Goal: Ask a question: Seek information or help from site administrators or community

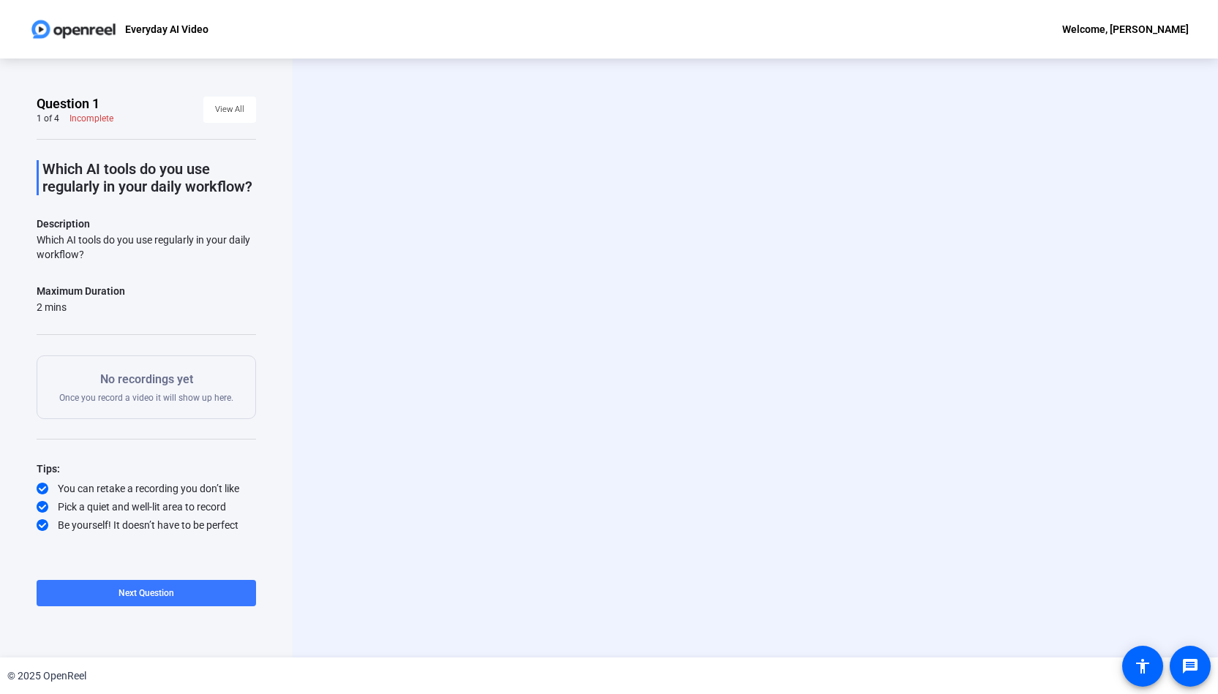
click at [20, 159] on div "Question 1 1 of 4 Incomplete View All Which AI tools do you use regularly in yo…" at bounding box center [146, 358] width 293 height 599
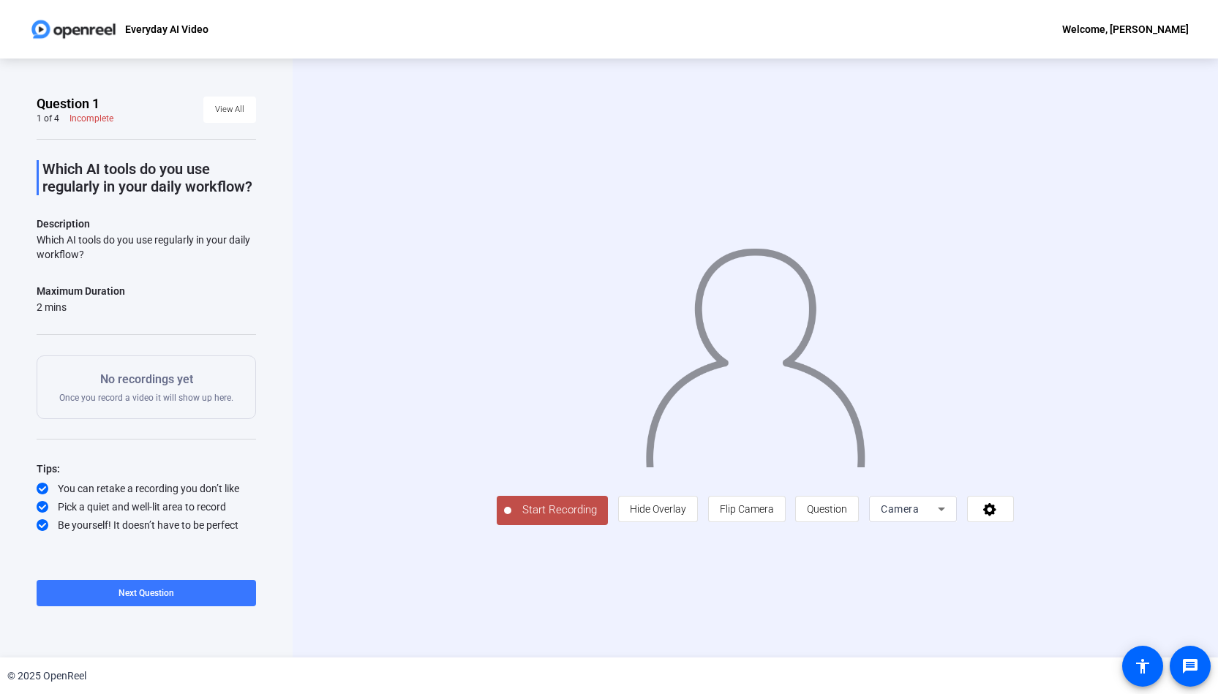
drag, startPoint x: 257, startPoint y: 186, endPoint x: 47, endPoint y: 159, distance: 211.6
click at [47, 159] on div "Question 1 1 of 4 Incomplete View All Which AI tools do you use regularly in yo…" at bounding box center [146, 358] width 293 height 599
copy p "Which AI tools do you use regularly in your daily workflow?"
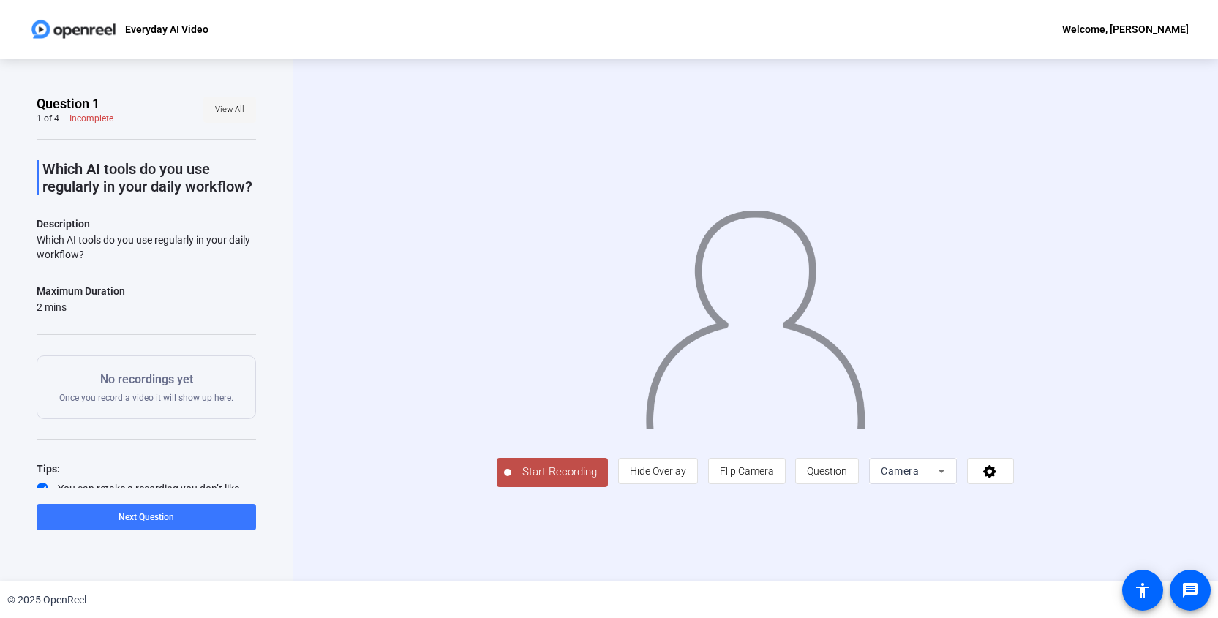
click at [226, 110] on span "View All" at bounding box center [229, 110] width 29 height 22
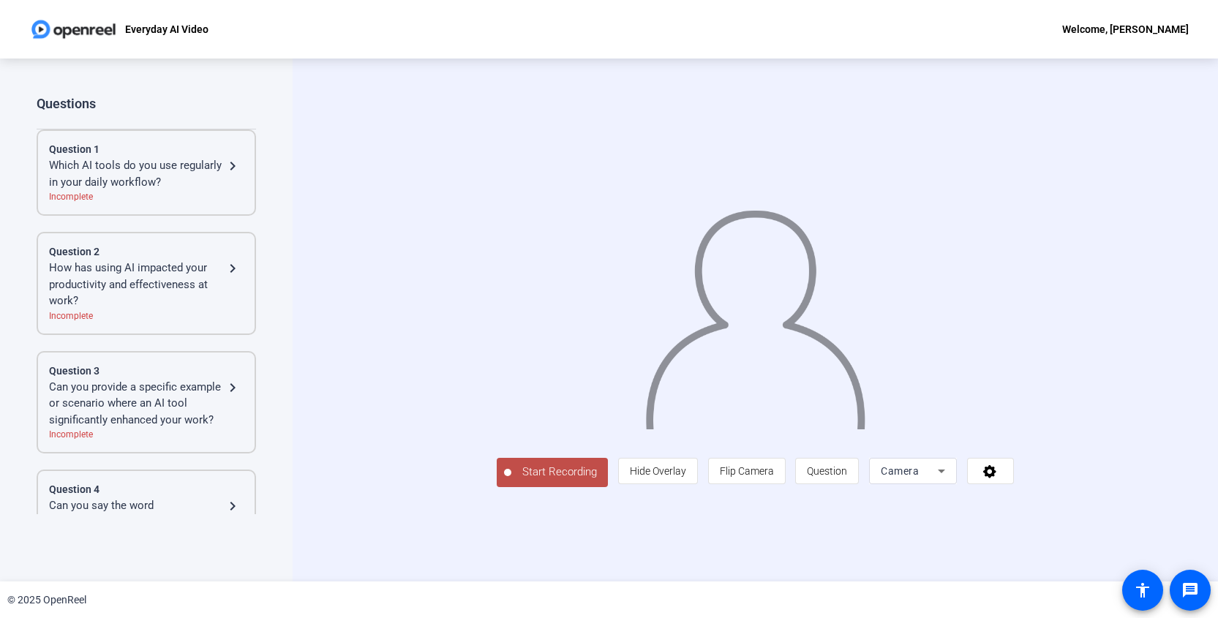
click at [133, 279] on div "How has using AI impacted your productivity and effectiveness at work?" at bounding box center [136, 285] width 175 height 50
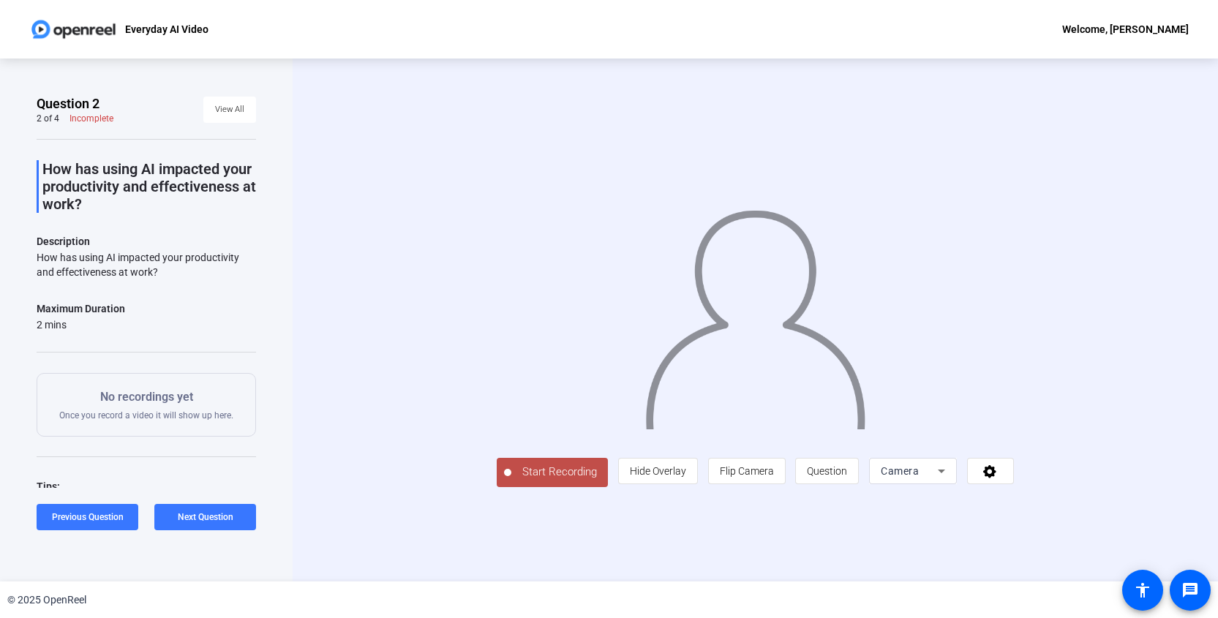
drag, startPoint x: 198, startPoint y: 203, endPoint x: 45, endPoint y: 165, distance: 158.3
click at [45, 165] on p "How has using AI impacted your productivity and effectiveness at work?" at bounding box center [149, 186] width 214 height 53
copy p "How has using AI impacted your productivity and effectiveness at work?"
click at [231, 106] on span "View All" at bounding box center [229, 110] width 29 height 22
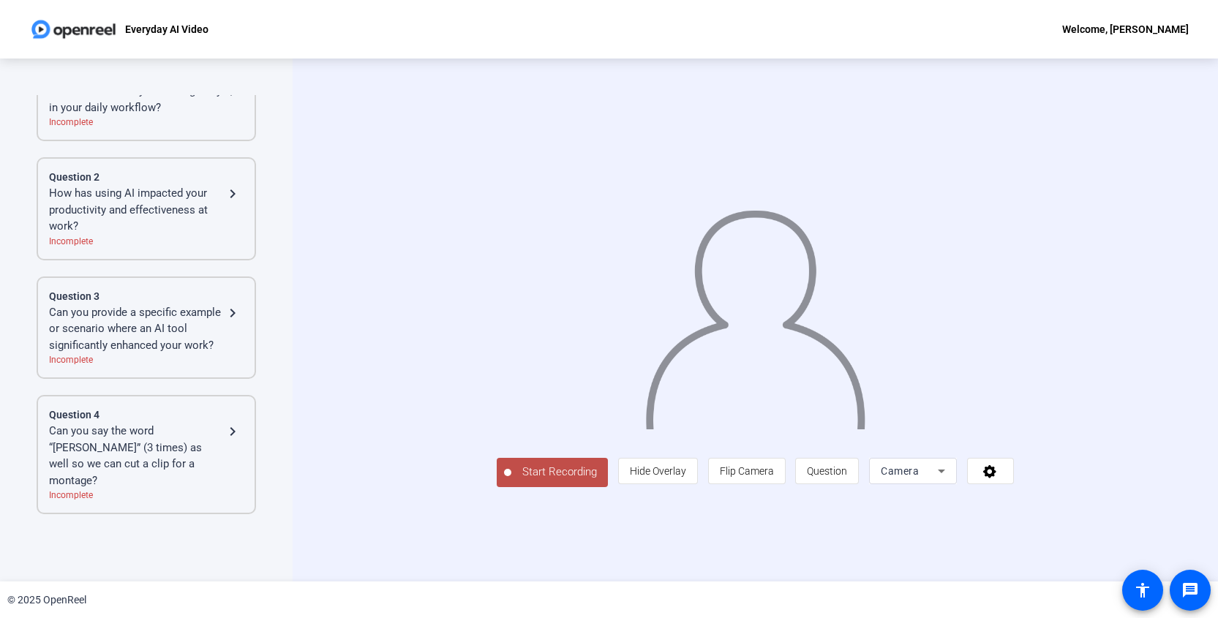
click at [130, 341] on div "Can you provide a specific example or scenario where an AI tool significantly e…" at bounding box center [136, 329] width 175 height 50
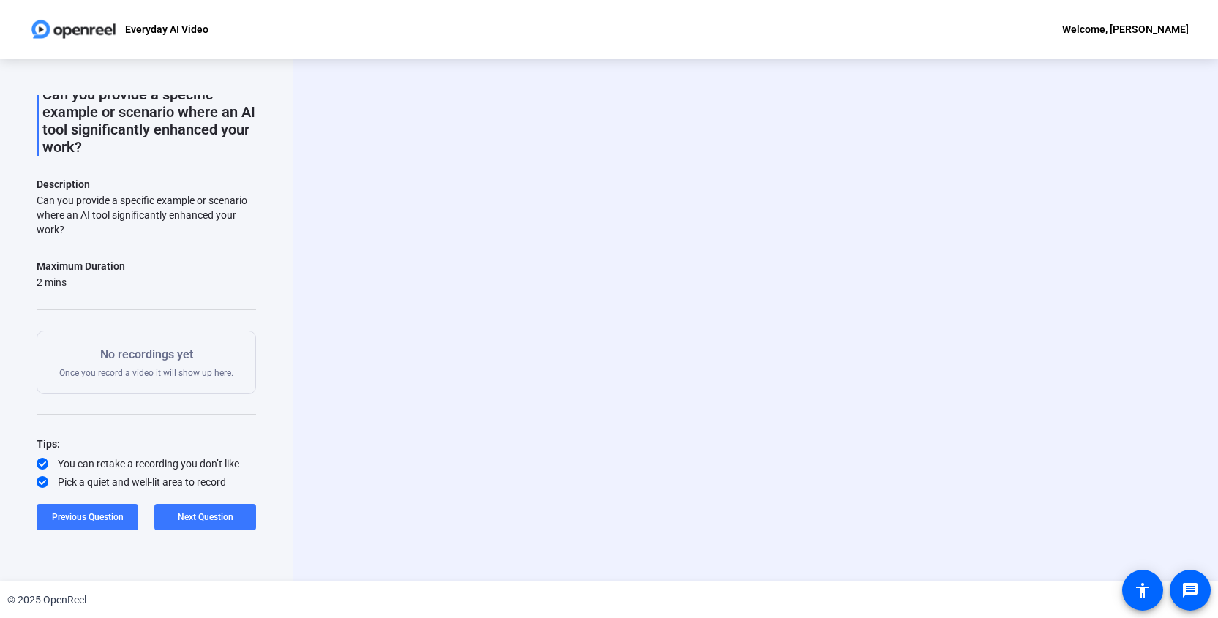
scroll to position [41, 0]
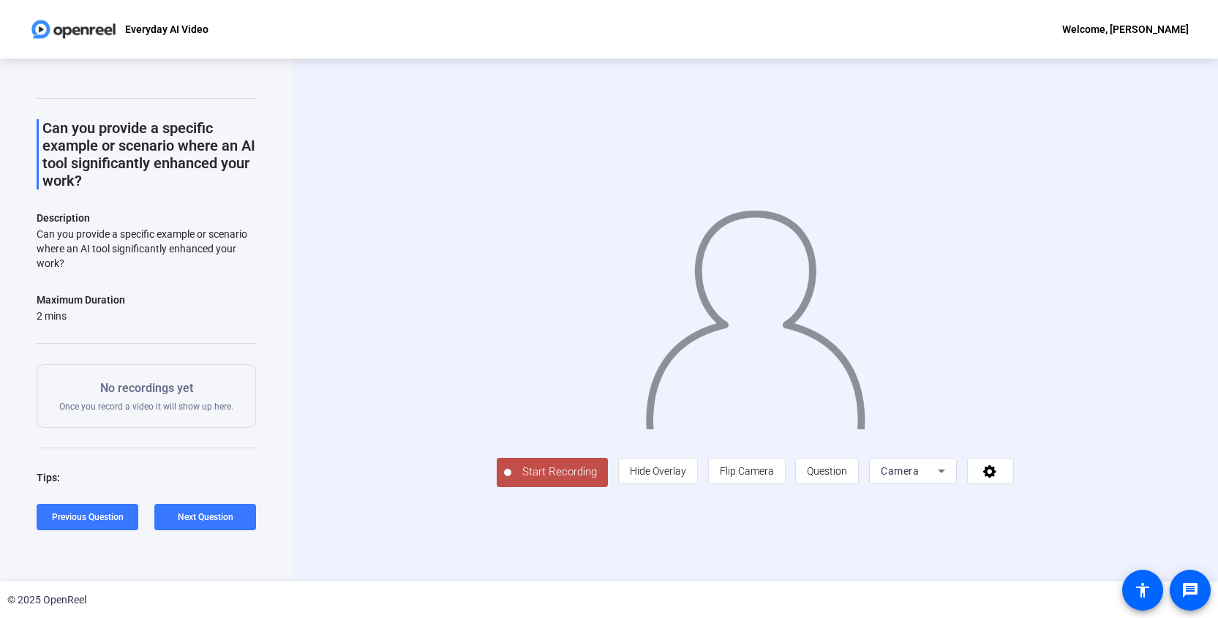
drag, startPoint x: 124, startPoint y: 178, endPoint x: 32, endPoint y: 130, distance: 103.7
click at [32, 130] on div "Question 3 3 of 4 Incomplete View All Can you provide a specific example or sce…" at bounding box center [146, 320] width 293 height 523
copy p "Can you provide a specific example or scenario where an AI tool significantly e…"
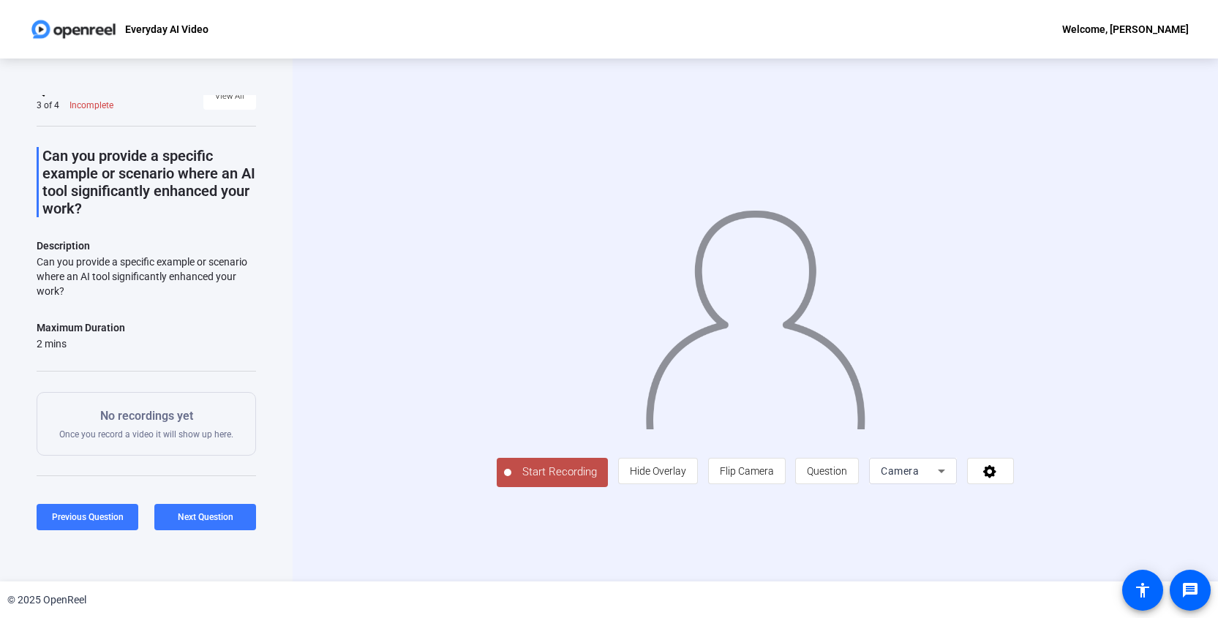
scroll to position [0, 0]
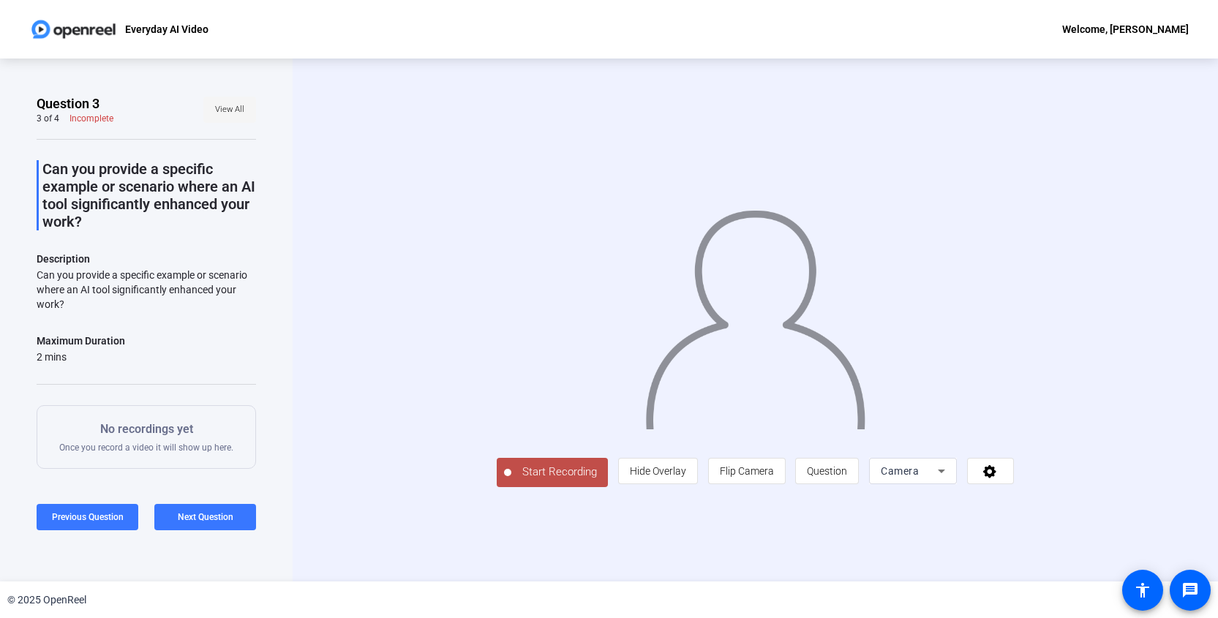
click at [222, 113] on span "View All" at bounding box center [229, 110] width 29 height 22
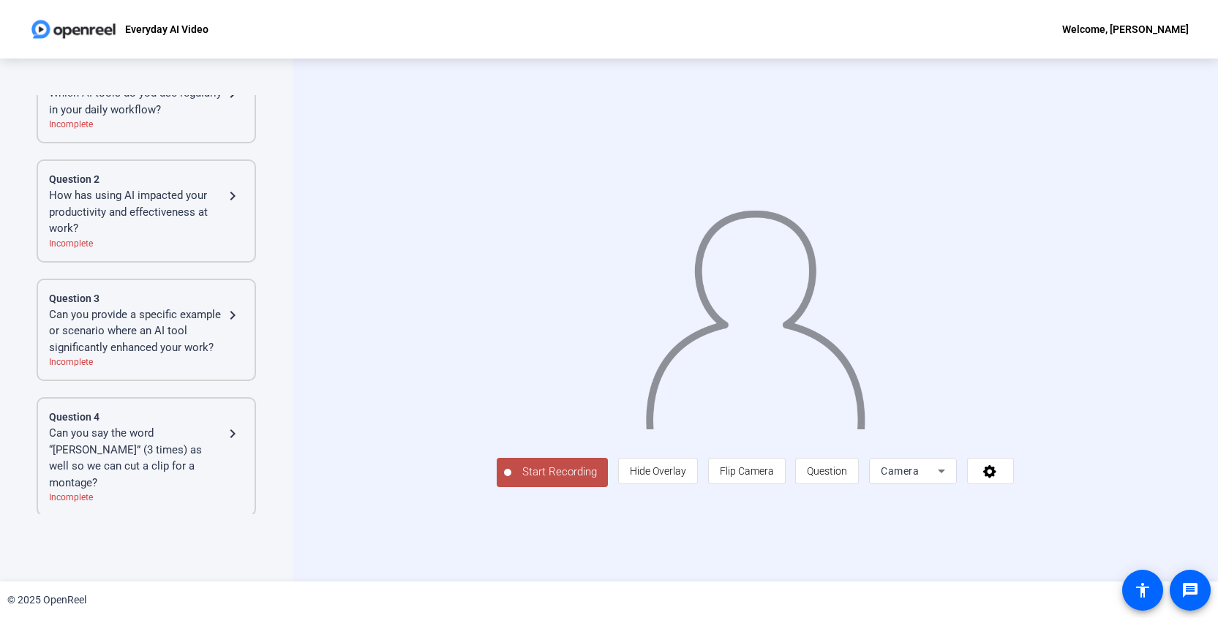
scroll to position [75, 0]
drag, startPoint x: 126, startPoint y: 478, endPoint x: 44, endPoint y: 452, distance: 85.8
click at [44, 452] on div "Question 4 Can you say the word “[PERSON_NAME]” (3 times) as well so we can cut…" at bounding box center [146, 454] width 219 height 119
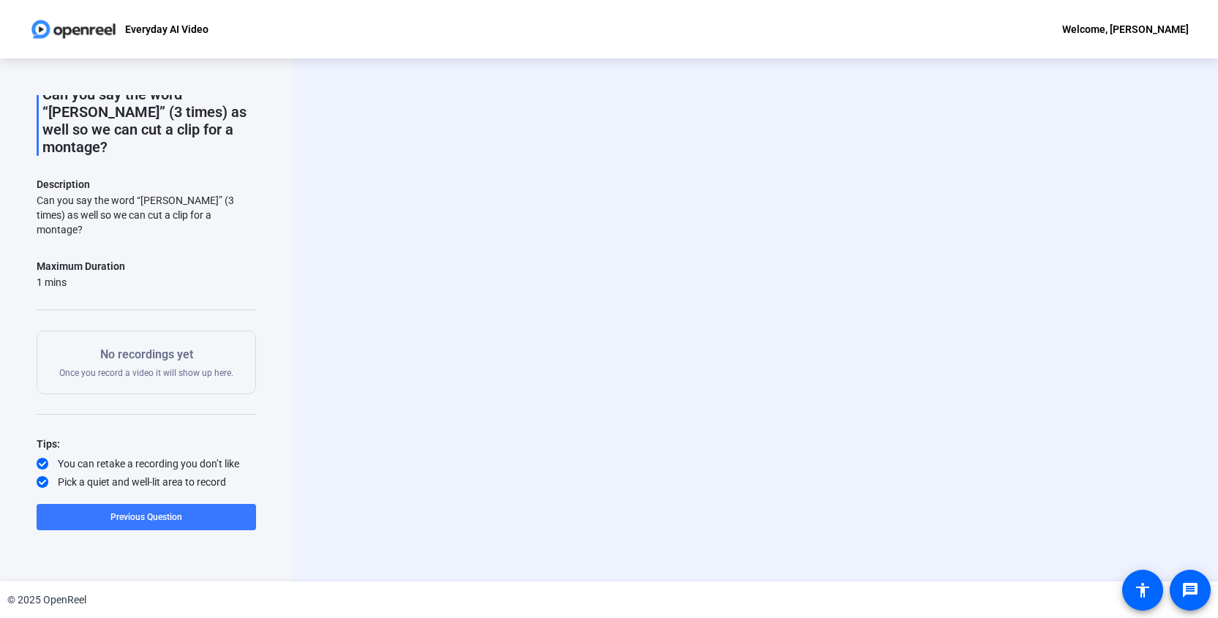
scroll to position [41, 0]
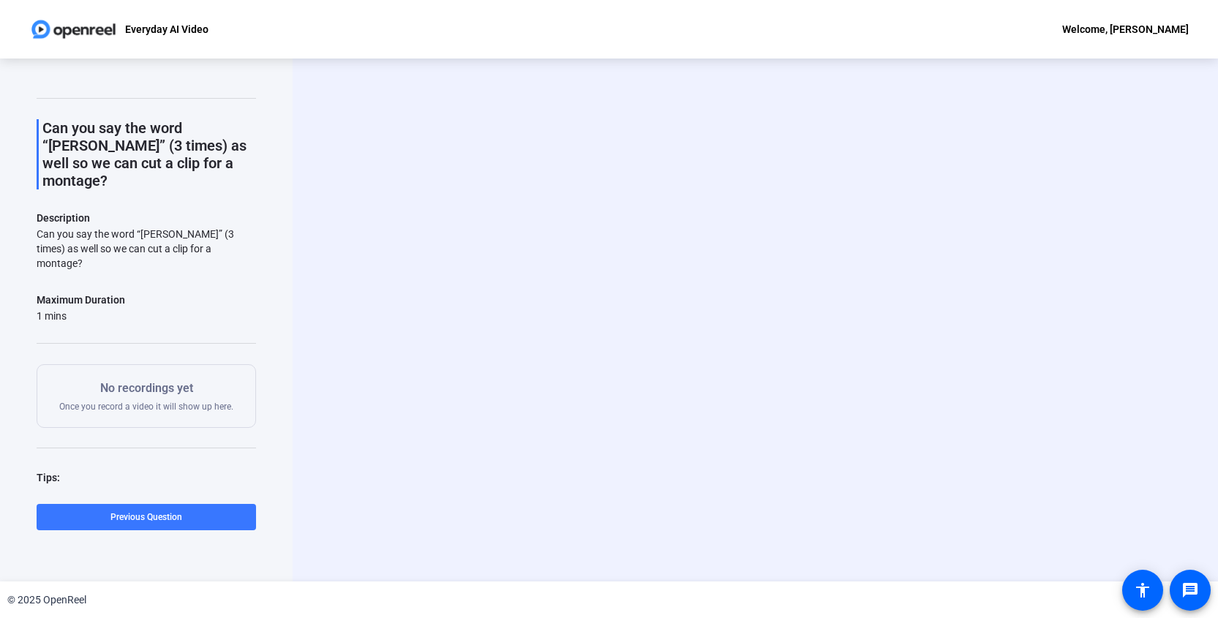
copy div "Can you say the word “[PERSON_NAME]” (3 times) as well so we can cut a clip for…"
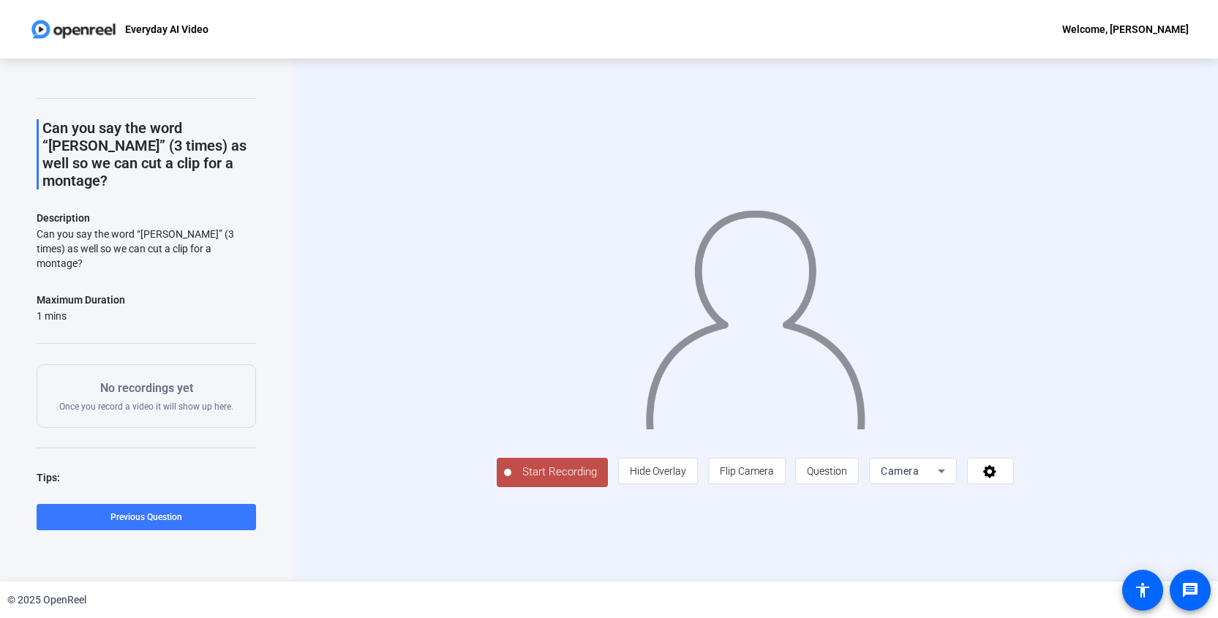
scroll to position [0, 0]
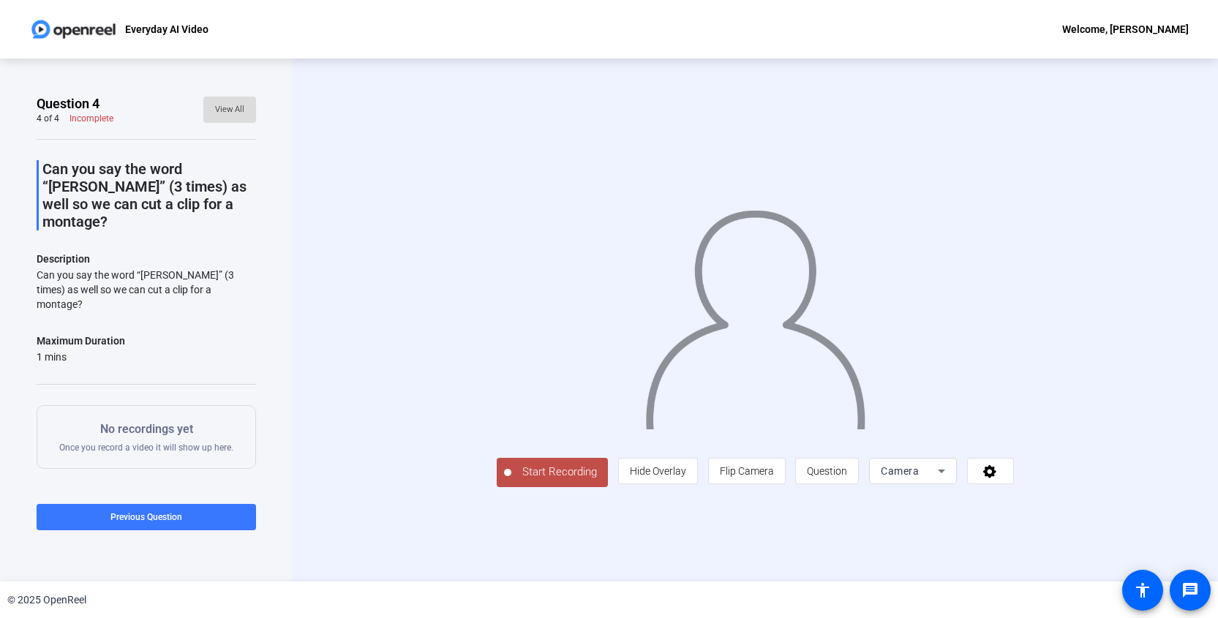
click at [227, 110] on span "View All" at bounding box center [229, 110] width 29 height 22
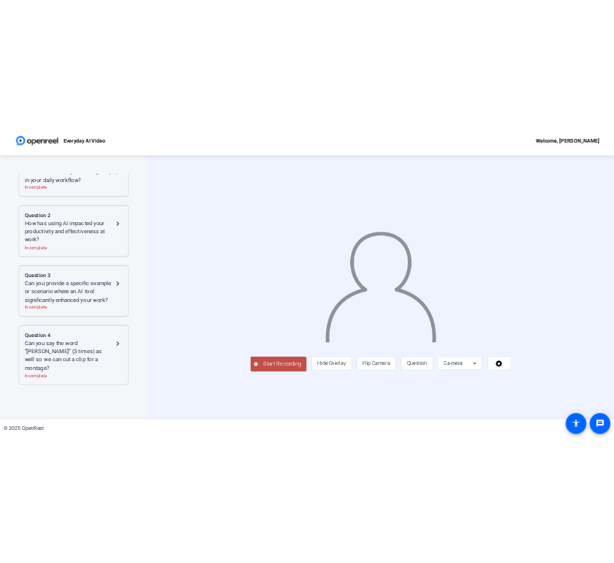
scroll to position [74, 0]
